Goal: Transaction & Acquisition: Book appointment/travel/reservation

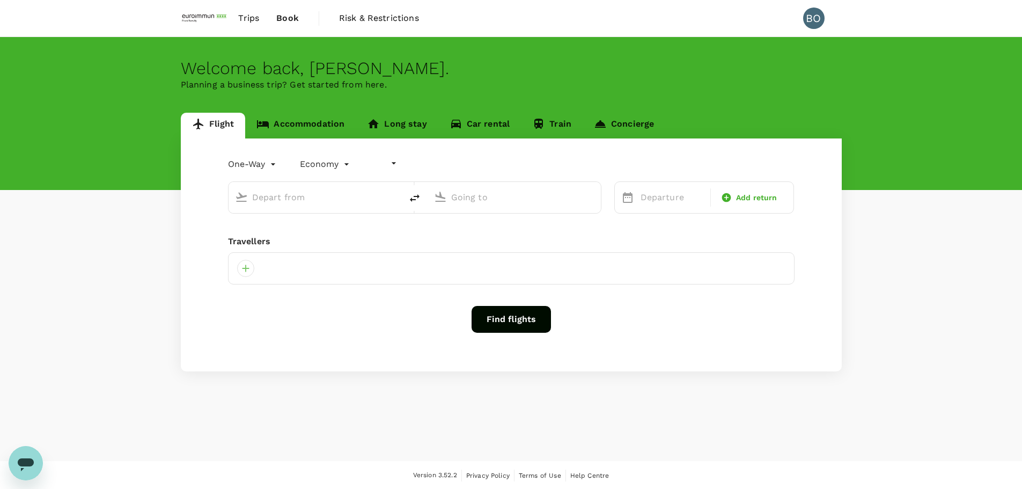
type input "undefined, undefined (any)"
type input "roundtrip"
type input "Singapore Changi (SIN)"
type input "[GEOGRAPHIC_DATA], [GEOGRAPHIC_DATA] (any)"
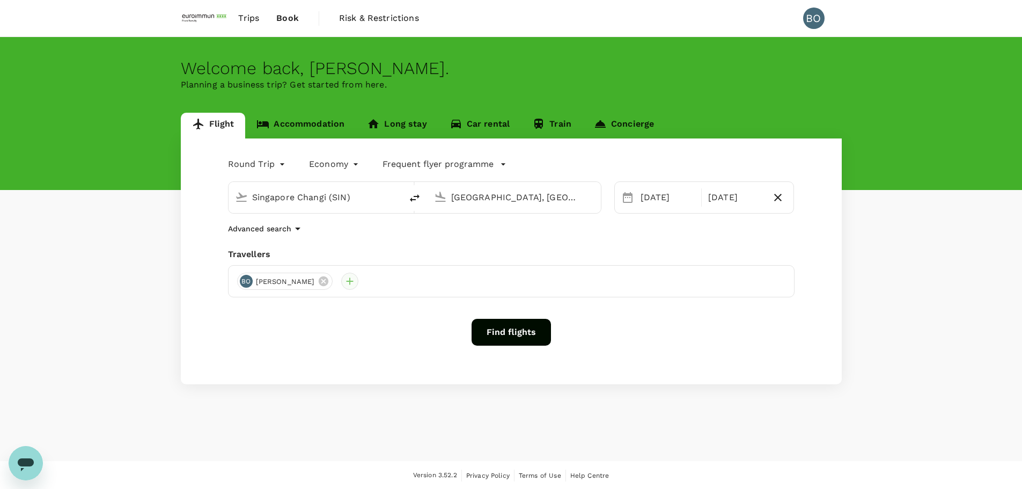
click at [341, 276] on div at bounding box center [349, 280] width 17 height 17
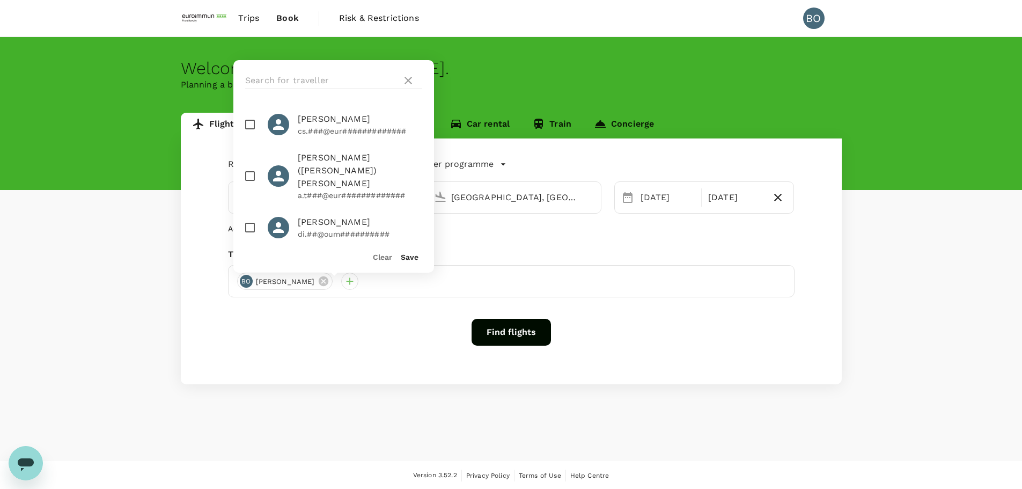
click at [243, 126] on input "checkbox" at bounding box center [250, 124] width 23 height 23
checkbox input "true"
click at [421, 260] on div "Clear Save" at bounding box center [329, 252] width 209 height 41
click at [409, 258] on button "Save" at bounding box center [410, 257] width 18 height 9
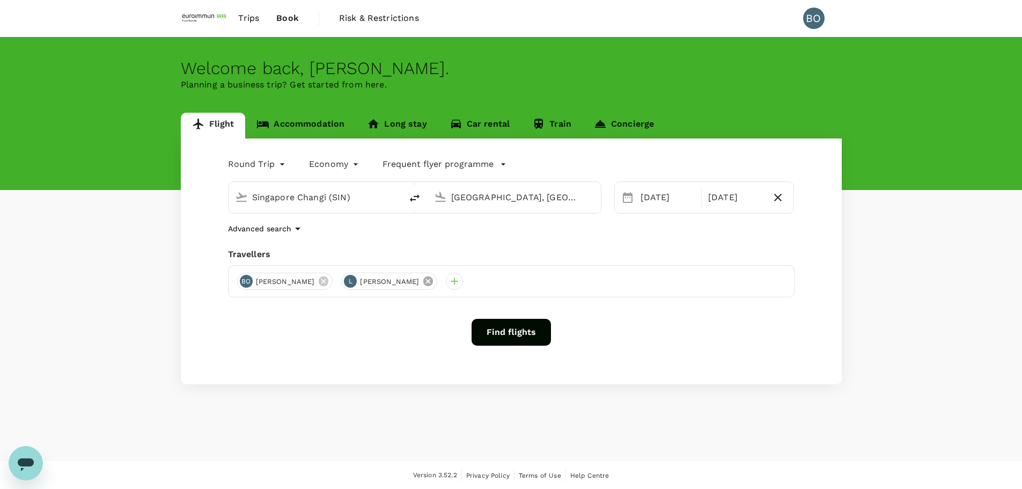
click at [423, 279] on icon at bounding box center [428, 281] width 10 height 10
click at [341, 278] on div at bounding box center [349, 280] width 17 height 17
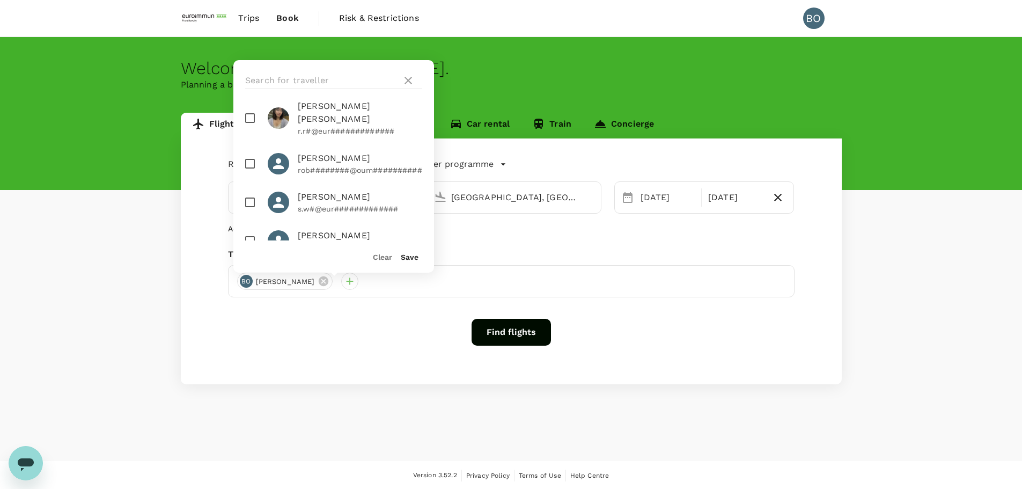
scroll to position [1180, 0]
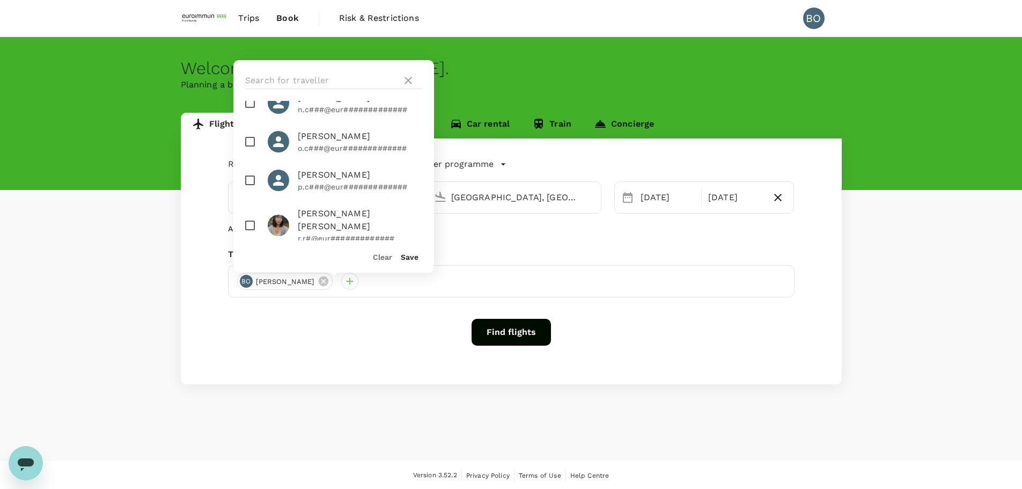
click at [284, 215] on img at bounding box center [278, 225] width 21 height 21
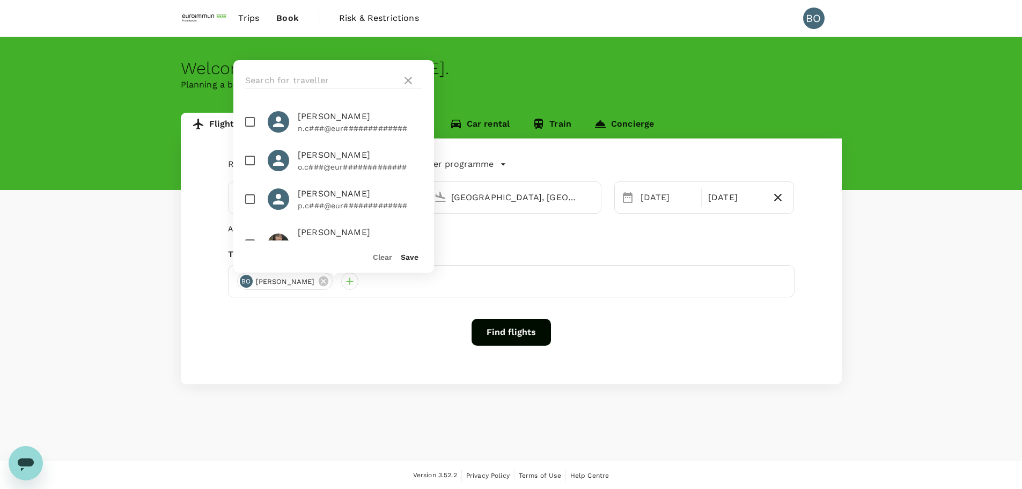
scroll to position [1108, 0]
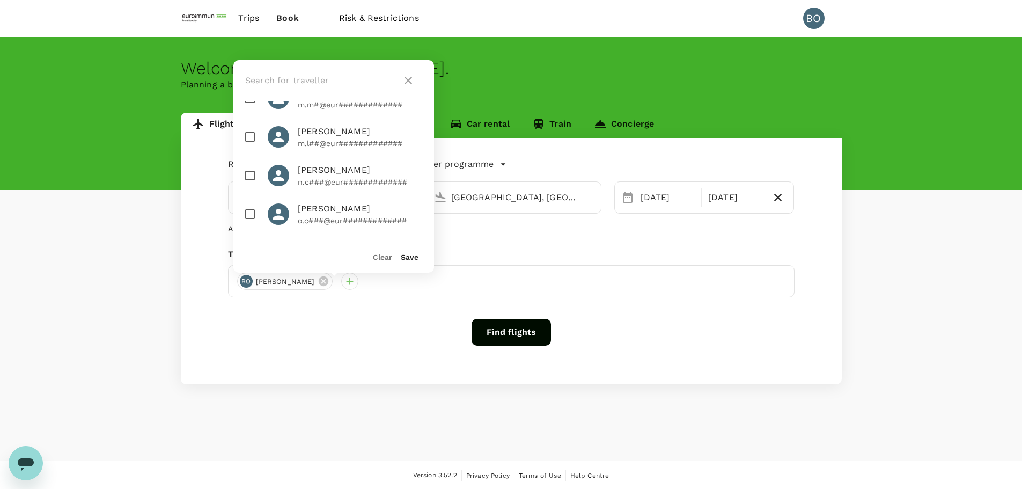
drag, startPoint x: 278, startPoint y: 233, endPoint x: 281, endPoint y: 227, distance: 6.0
click at [281, 287] on img at bounding box center [278, 297] width 21 height 21
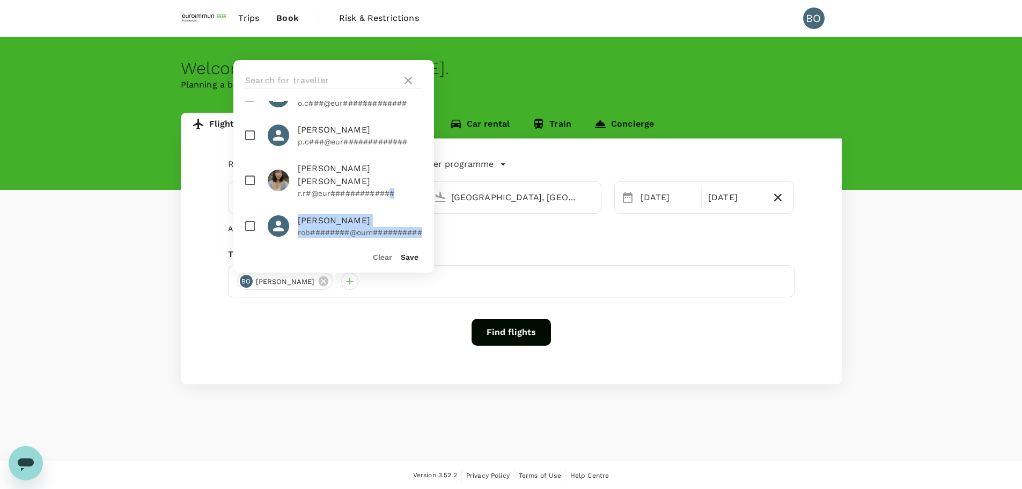
drag, startPoint x: 389, startPoint y: 231, endPoint x: 314, endPoint y: 235, distance: 75.2
click at [314, 235] on ul "[PERSON_NAME] [PERSON_NAME].###@eur############# [PERSON_NAME] ([PERSON_NAME]) …" at bounding box center [333, 170] width 201 height 139
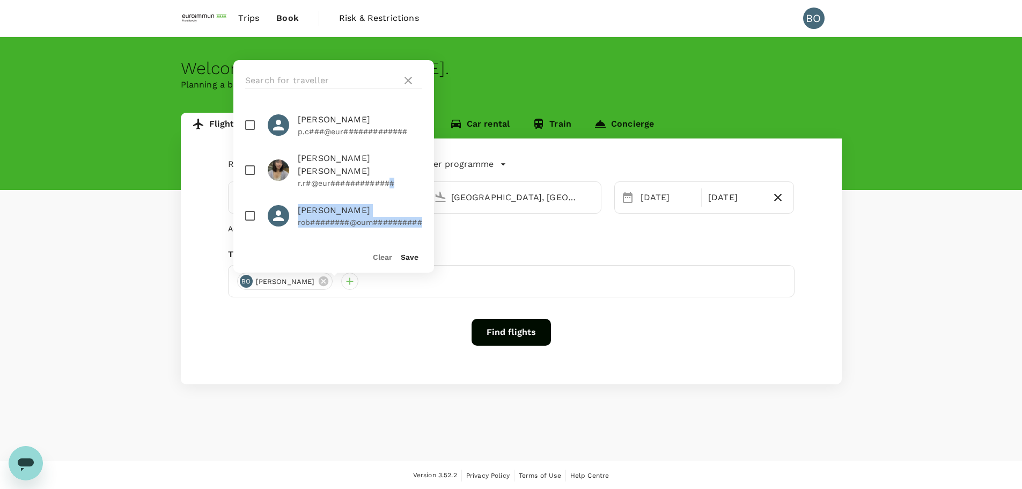
scroll to position [1128, 0]
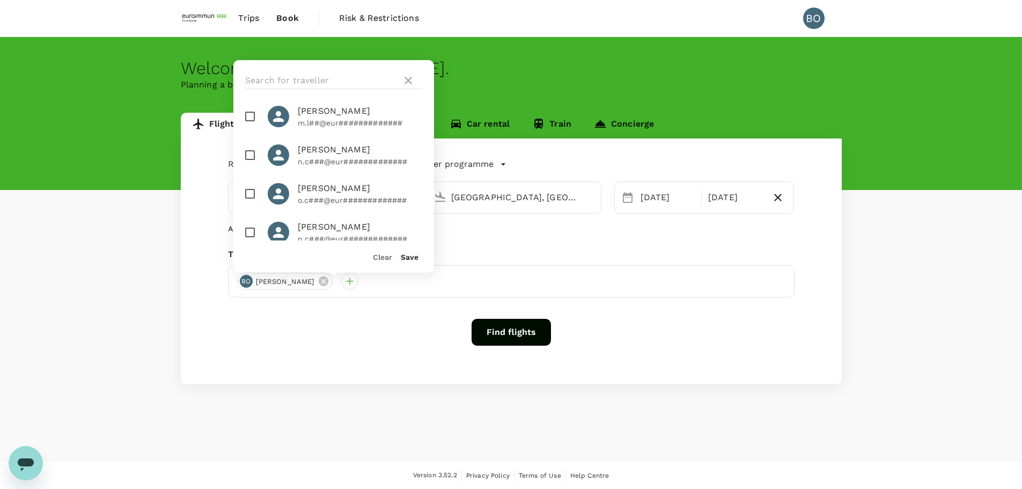
drag, startPoint x: 299, startPoint y: 212, endPoint x: 392, endPoint y: 212, distance: 93.3
click at [392, 285] on p "r.r#@eur#############" at bounding box center [360, 290] width 124 height 11
checkbox input "true"
copy p "r.r#@eur#############"
click at [520, 231] on div "Advanced search" at bounding box center [511, 228] width 566 height 13
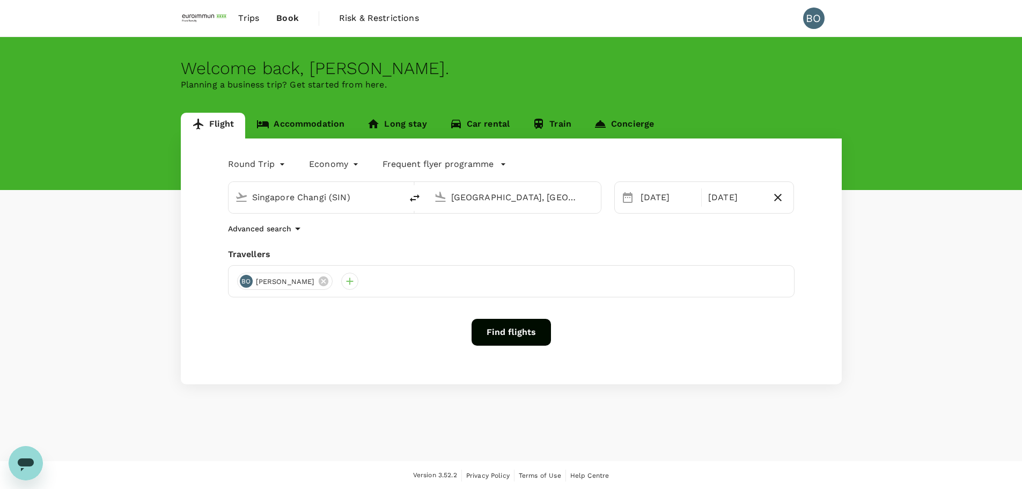
click at [416, 287] on div "[PERSON_NAME]" at bounding box center [511, 281] width 566 height 32
click at [628, 243] on div "Round Trip roundtrip Economy economy Frequent flyer programme [GEOGRAPHIC_DATA]…" at bounding box center [511, 261] width 661 height 246
click at [425, 219] on div "Round Trip roundtrip Economy economy Frequent flyer programme [GEOGRAPHIC_DATA]…" at bounding box center [511, 261] width 661 height 246
click at [410, 290] on div "[PERSON_NAME]" at bounding box center [511, 281] width 566 height 32
